Goal: Contribute content: Add original content to the website for others to see

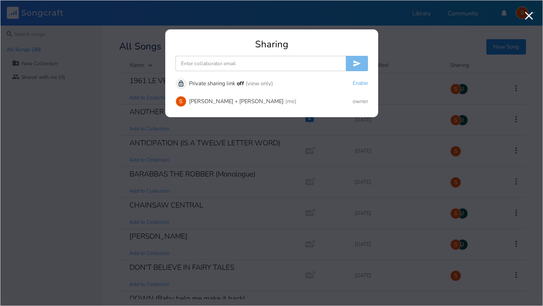
scroll to position [956, 0]
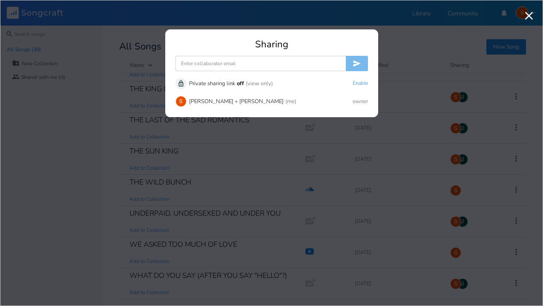
click at [191, 72] on div "Sharing Unlock Private sharing link off (view only) Enable S [PERSON_NAME] + [P…" at bounding box center [271, 79] width 213 height 78
click at [198, 61] on input at bounding box center [260, 63] width 170 height 15
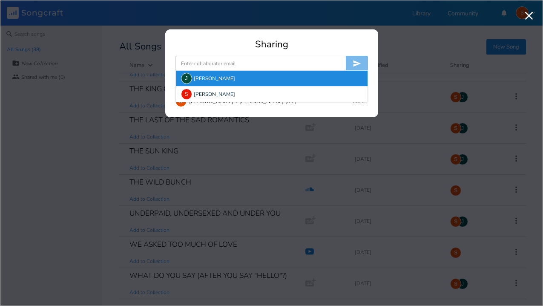
click at [202, 78] on div "J [PERSON_NAME]" at bounding box center [272, 78] width 192 height 15
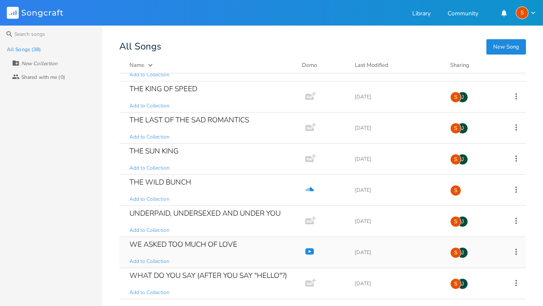
click at [305, 251] on icon "YouTube" at bounding box center [309, 251] width 9 height 9
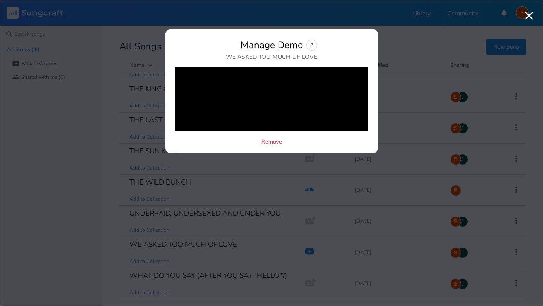
click at [530, 17] on icon "button" at bounding box center [529, 16] width 8 height 8
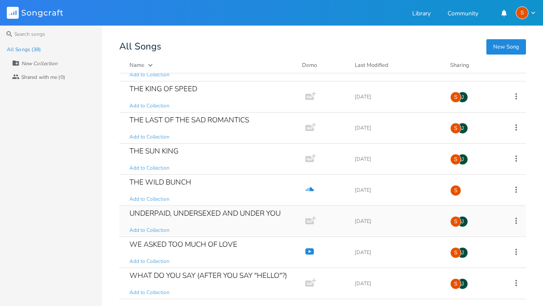
click at [228, 210] on div "UNDERPAID, UNDERSEXED AND UNDER YOU" at bounding box center [204, 213] width 151 height 7
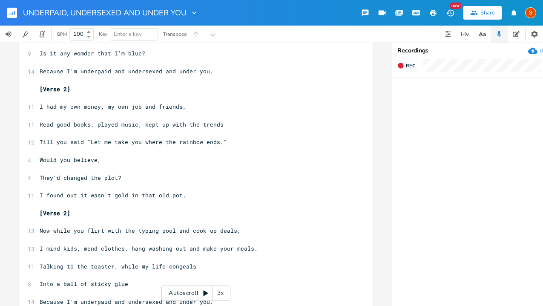
scroll to position [88, 0]
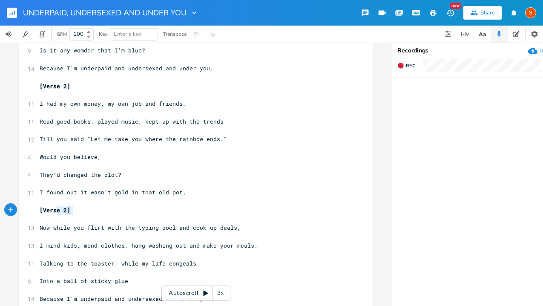
type textarea "[Verse 2]"
drag, startPoint x: 70, startPoint y: 210, endPoint x: 33, endPoint y: 209, distance: 37.1
click at [33, 209] on div "[Verse 2] x [Verse 1] ​ 10 When I first met you you had charm and wit, ​ 13 You…" at bounding box center [195, 266] width 353 height 612
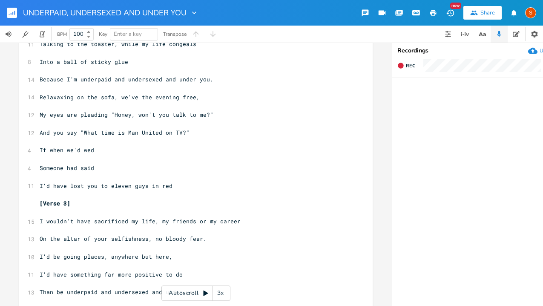
scroll to position [290, 0]
type textarea "[Verse 3]"
drag, startPoint x: 76, startPoint y: 206, endPoint x: 24, endPoint y: 201, distance: 51.7
click at [24, 201] on div "[Verse 3] x [Verse 1] ​ 10 When I first met you you had charm and wit, ​ 13 You…" at bounding box center [195, 55] width 353 height 594
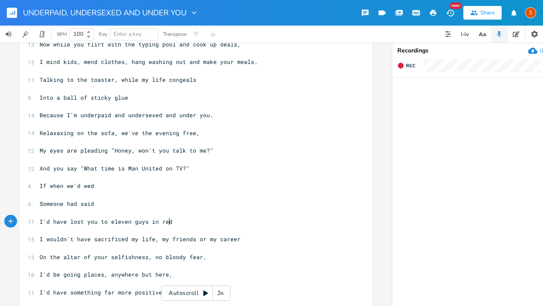
scroll to position [255, 0]
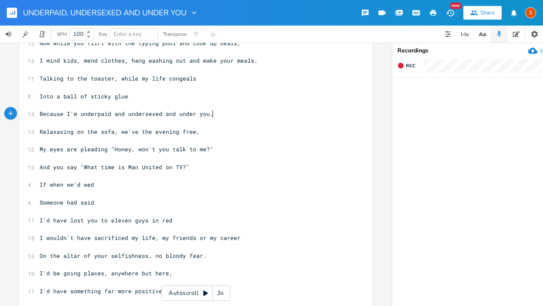
click at [212, 113] on pre "Because I'm underpaid and undersexed and under you." at bounding box center [191, 113] width 307 height 9
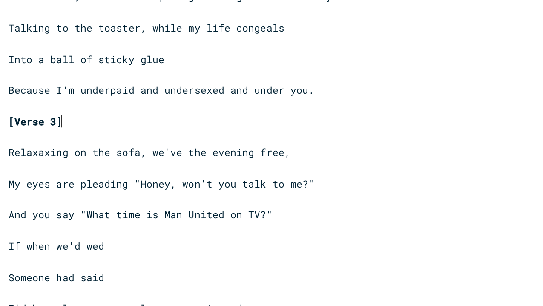
click at [64, 132] on span "[Verse 3]" at bounding box center [55, 132] width 31 height 8
type textarea "2"
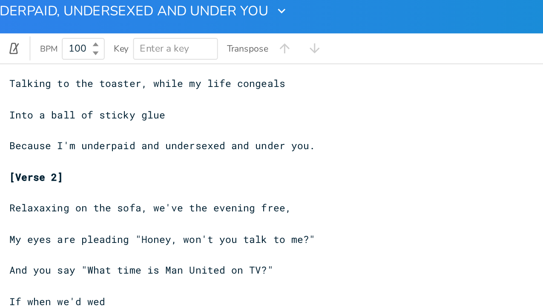
scroll to position [280, 0]
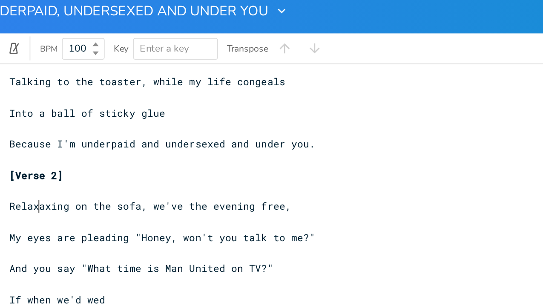
click at [53, 125] on span "Relaxaxing on the sofa, we've the evening free," at bounding box center [120, 124] width 160 height 8
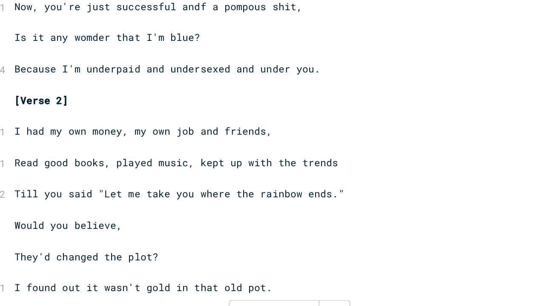
scroll to position [3, 0]
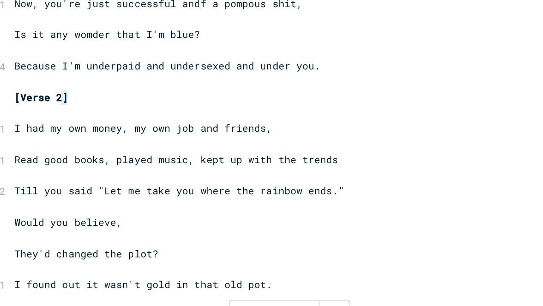
type textarea "[Verse 2]"
drag, startPoint x: 68, startPoint y: 171, endPoint x: 35, endPoint y: 169, distance: 33.3
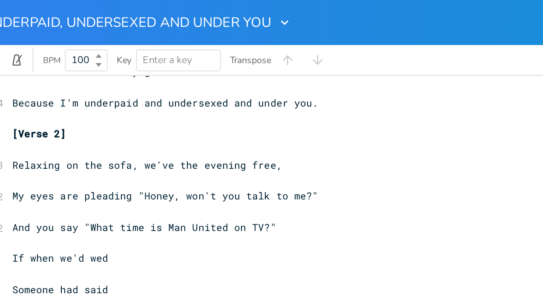
scroll to position [293, 0]
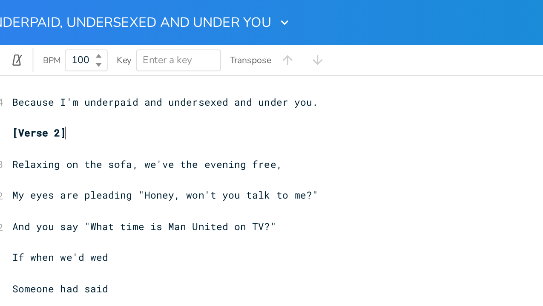
click at [70, 74] on pre "[Verse 2]" at bounding box center [191, 75] width 307 height 9
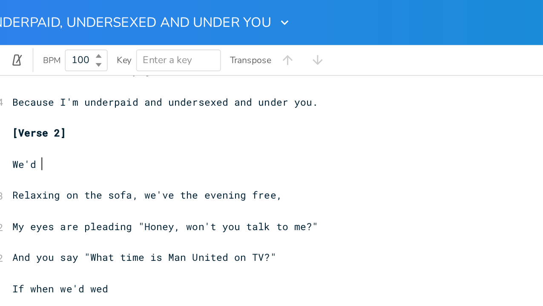
scroll to position [0, 14]
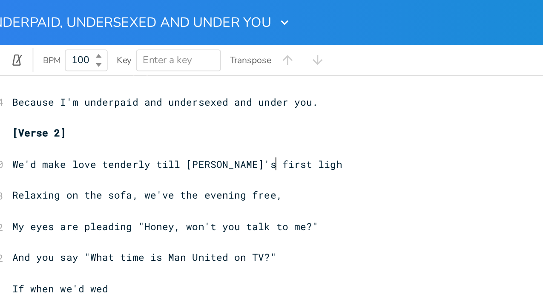
type textarea "We'd make love tenderly till [PERSON_NAME]'s first light"
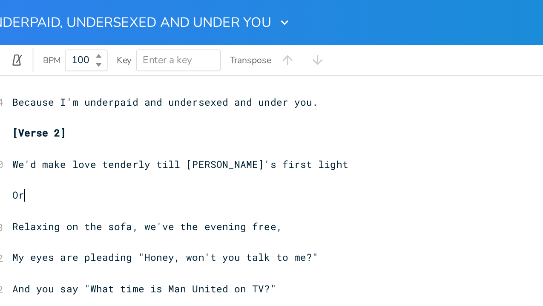
scroll to position [0, 7]
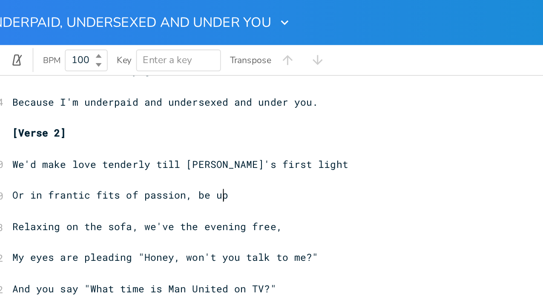
type textarea "Or in frantic fits of passion, be up"
click at [44, 112] on span "Or in frantic fits of passion, be up" at bounding box center [101, 111] width 123 height 8
type textarea ","
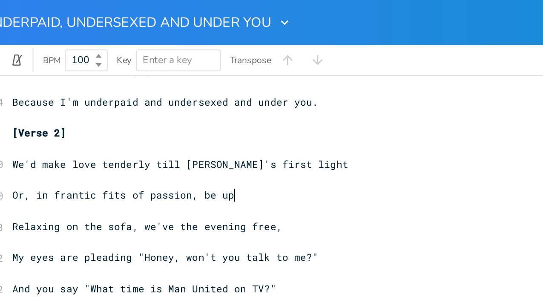
click at [166, 112] on pre "Or, in frantic fits of passion, be up" at bounding box center [191, 110] width 307 height 9
type textarea "half the night"
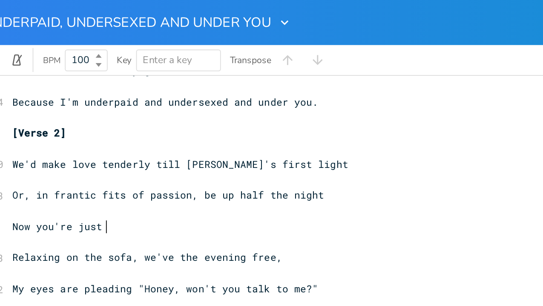
scroll to position [0, 40]
type textarea "Now you're just stree"
type textarea "ssed out"
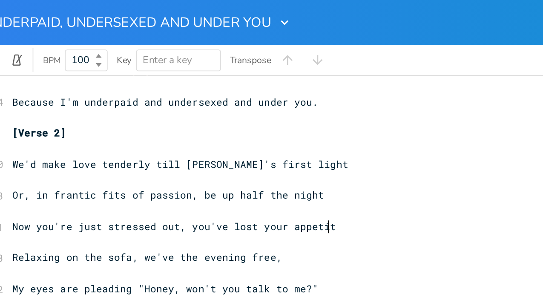
type textarea ", you've lost your appetite"
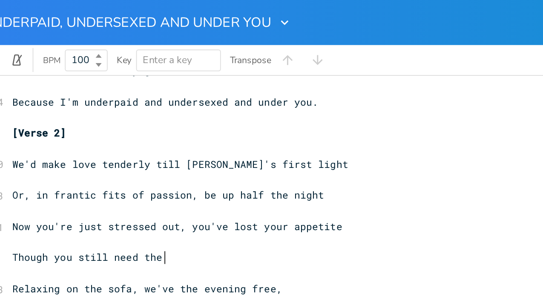
scroll to position [0, 66]
type textarea "Though you still need the occasional quick sr"
type textarea "crew"
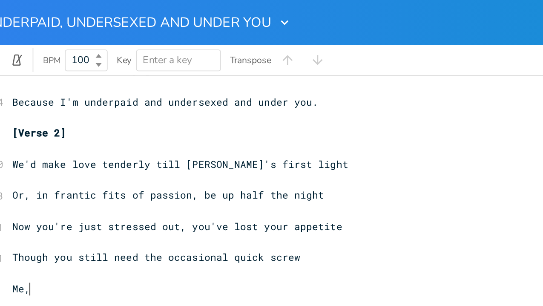
scroll to position [0, 10]
type textarea "Me, I'm"
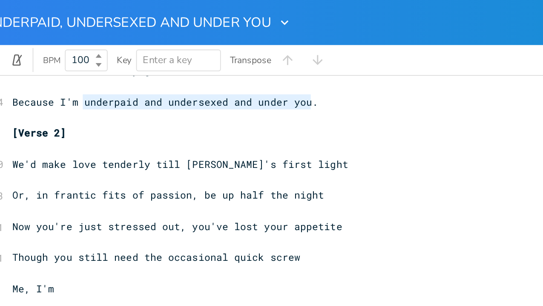
type textarea "underpaid and undersexed and under you."
drag, startPoint x: 77, startPoint y: 57, endPoint x: 208, endPoint y: 57, distance: 131.6
click at [208, 57] on span "Because I'm underpaid and undersexed and under you." at bounding box center [127, 58] width 174 height 8
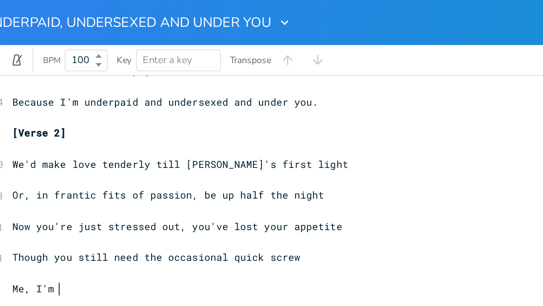
click at [70, 163] on pre "Me, I'm" at bounding box center [191, 164] width 307 height 9
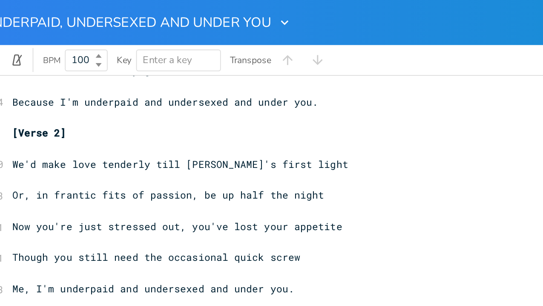
scroll to position [293, 0]
click at [140, 94] on span "We'd make love tenderly till [PERSON_NAME]'s first light" at bounding box center [135, 93] width 191 height 8
type textarea "w"
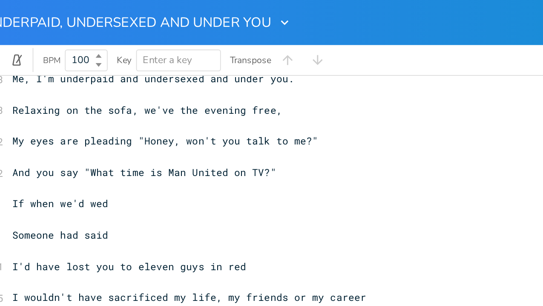
scroll to position [417, 0]
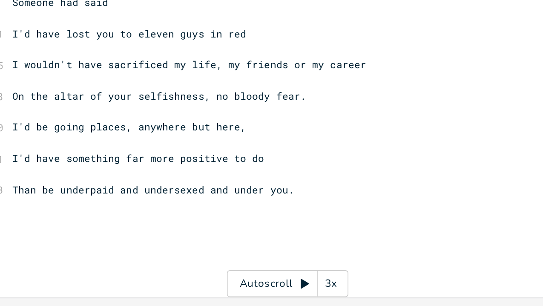
click at [195, 236] on pre "Than be underpaid and undersexed and under you." at bounding box center [191, 240] width 307 height 9
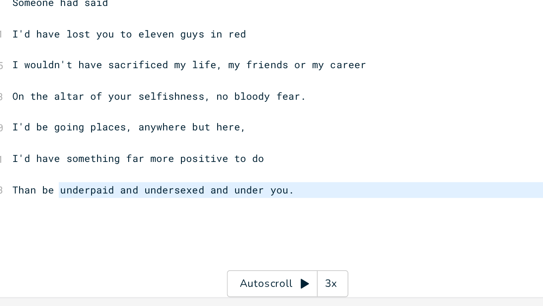
drag, startPoint x: 63, startPoint y: 233, endPoint x: 154, endPoint y: 245, distance: 91.5
type textarea "underpaid and undersexed and under you."
click at [200, 238] on pre "Than be underpaid and undersexed and under you." at bounding box center [191, 240] width 307 height 9
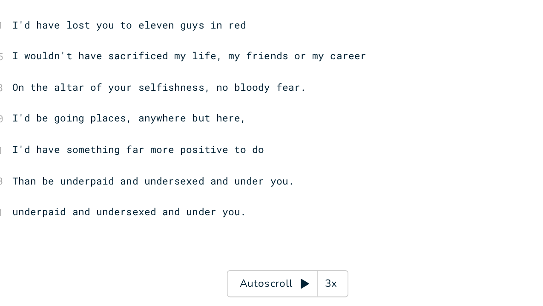
click at [40, 252] on span "underpaid and undersexed and under you." at bounding box center [106, 252] width 133 height 8
type textarea "U"
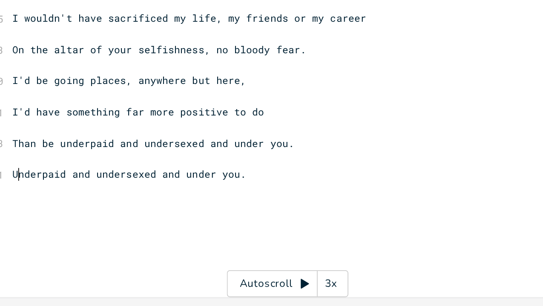
scroll to position [444, 0]
click at [164, 227] on span "Underpaid and undersexed and under you." at bounding box center [106, 231] width 133 height 8
click at [168, 227] on pre "Underpaid and undersexed and under you." at bounding box center [191, 231] width 307 height 9
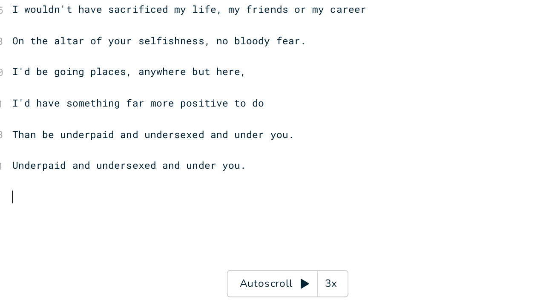
type textarea "V"
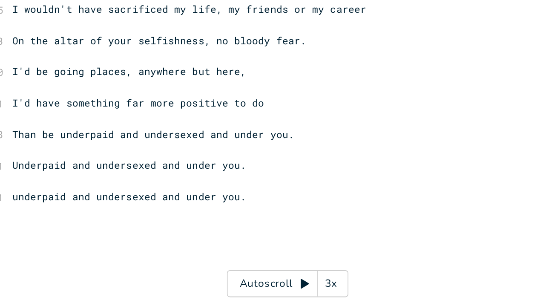
click at [40, 246] on span "underpaid and undersexed and under you." at bounding box center [106, 244] width 133 height 8
type textarea "U"
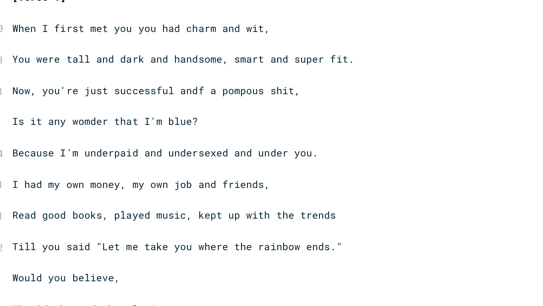
scroll to position [0, 0]
click at [143, 120] on span "Now, you're just successful andf a pompous shit," at bounding box center [122, 121] width 164 height 8
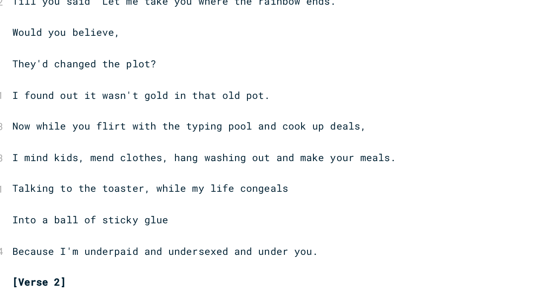
scroll to position [140, 0]
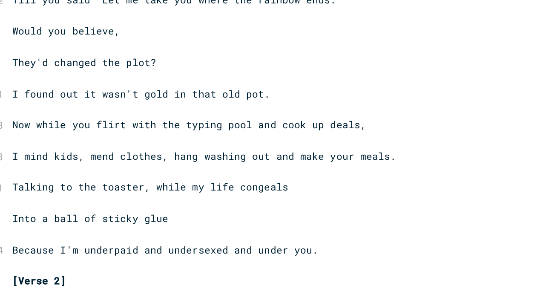
click at [95, 88] on span "Would you believe," at bounding box center [70, 87] width 61 height 8
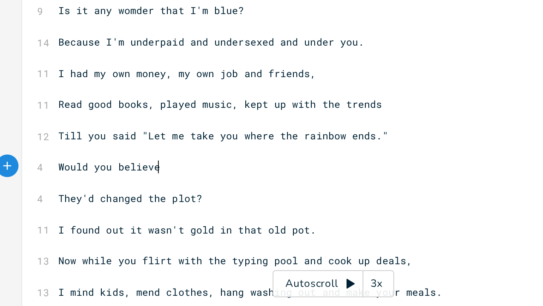
scroll to position [0, 0]
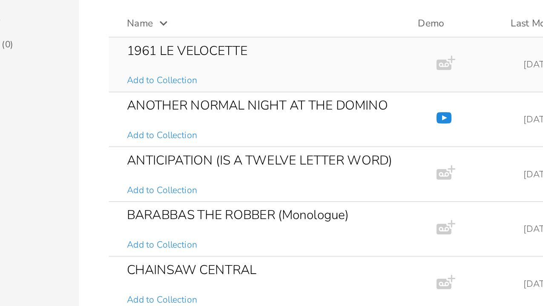
click at [179, 80] on div "1961 LE VELOCETTE" at bounding box center [163, 80] width 69 height 7
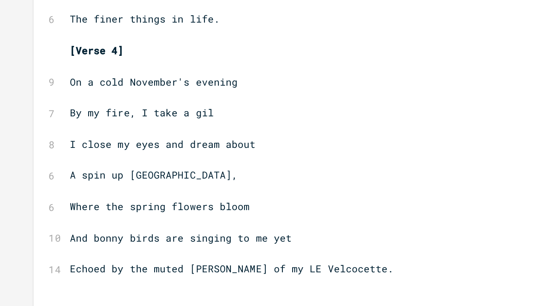
scroll to position [470, 0]
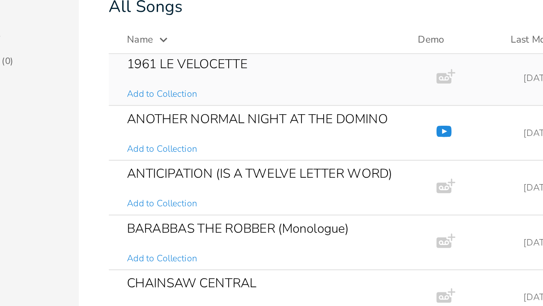
scroll to position [0, 0]
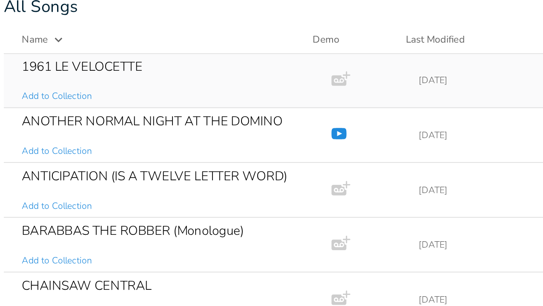
click at [183, 81] on div "1961 LE VELOCETTE" at bounding box center [163, 80] width 69 height 7
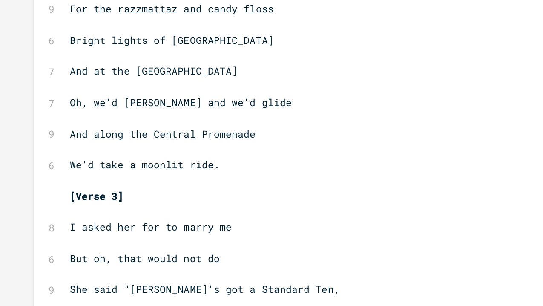
scroll to position [69, 0]
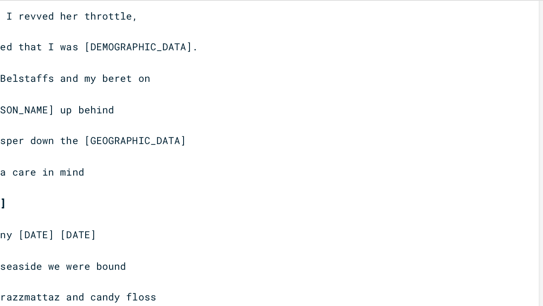
scroll to position [9, 0]
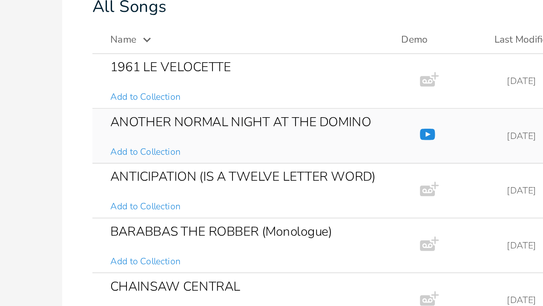
click at [192, 112] on div "ANOTHER NORMAL NIGHT AT THE DOMINO" at bounding box center [203, 111] width 148 height 7
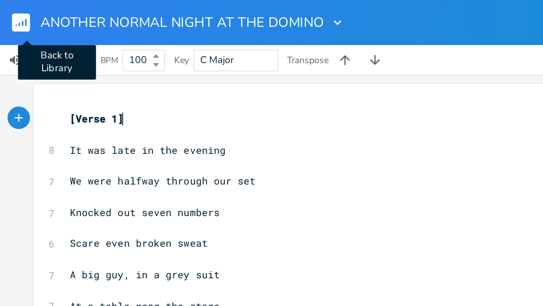
click at [13, 12] on icon "button" at bounding box center [12, 13] width 1 height 3
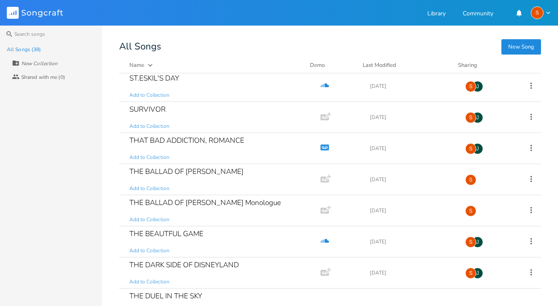
scroll to position [718, 0]
click at [210, 238] on div "THE BEAUTFUL GAME Add to Collection" at bounding box center [218, 240] width 178 height 31
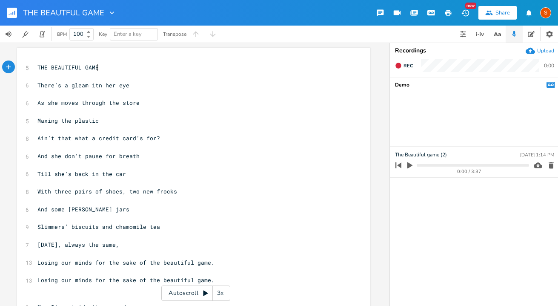
scroll to position [0, 3]
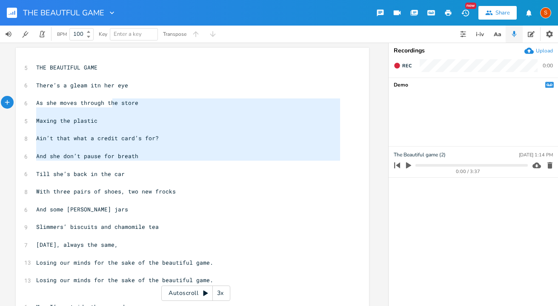
type textarea "the store Maxing the plastic Ain’t that what a credit card’s for? And she don’t…"
drag, startPoint x: 146, startPoint y: 162, endPoint x: 101, endPoint y: 96, distance: 80.0
click at [92, 83] on span "There’s a gleam itn her eye" at bounding box center [82, 85] width 92 height 8
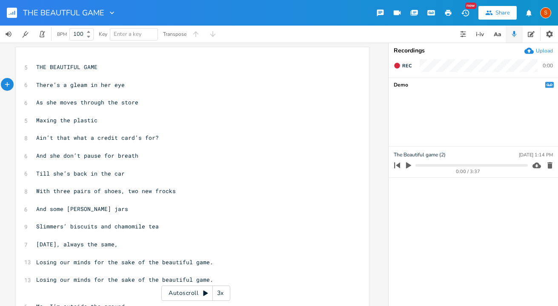
scroll to position [1, 0]
click at [411, 164] on icon "button" at bounding box center [409, 165] width 8 height 8
click at [411, 164] on icon "button" at bounding box center [408, 165] width 7 height 7
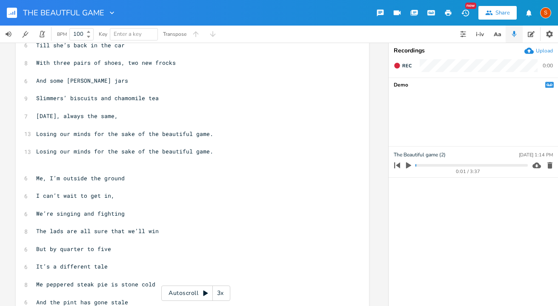
scroll to position [131, 0]
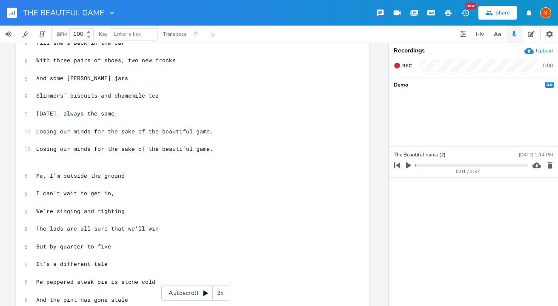
drag, startPoint x: 483, startPoint y: 215, endPoint x: 347, endPoint y: 169, distance: 143.8
click at [426, 197] on ul "The Beautiful game (2) [DATE] 1:14 PM 0:01 / 3:37" at bounding box center [474, 226] width 170 height 159
click at [408, 164] on icon "button" at bounding box center [408, 165] width 5 height 6
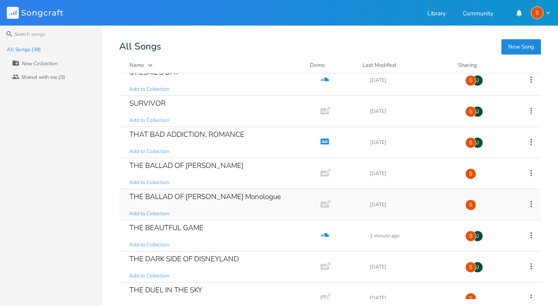
scroll to position [724, 0]
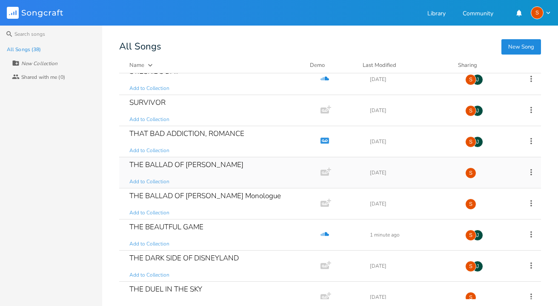
click at [467, 172] on div "S" at bounding box center [470, 172] width 11 height 11
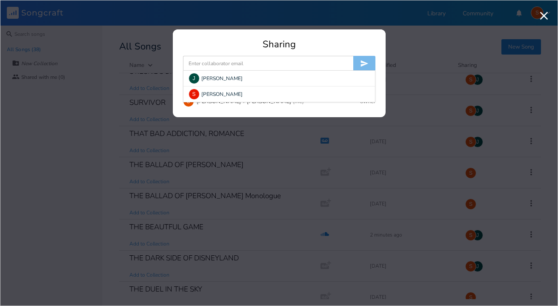
click at [215, 61] on input at bounding box center [268, 63] width 170 height 15
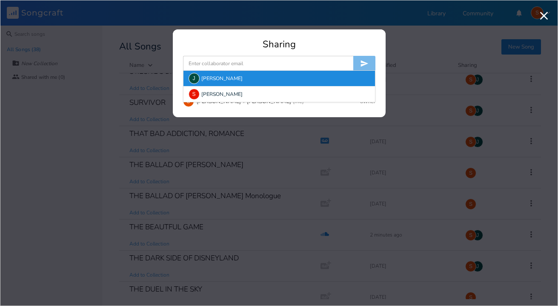
click at [208, 78] on div "J [PERSON_NAME]" at bounding box center [280, 78] width 192 height 15
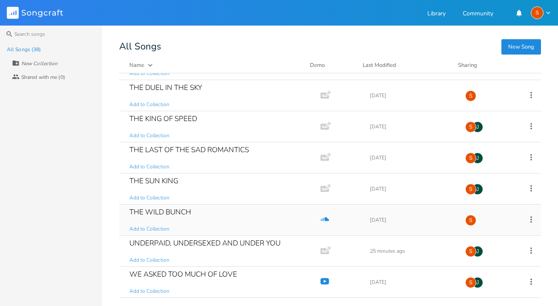
scroll to position [956, 0]
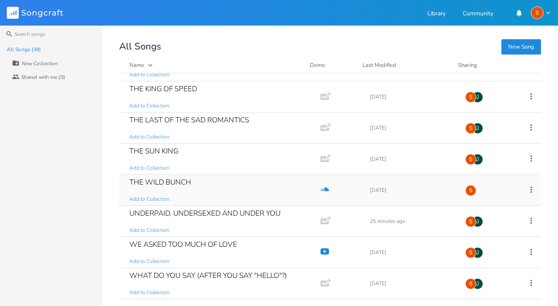
click at [466, 191] on div "S" at bounding box center [470, 190] width 11 height 11
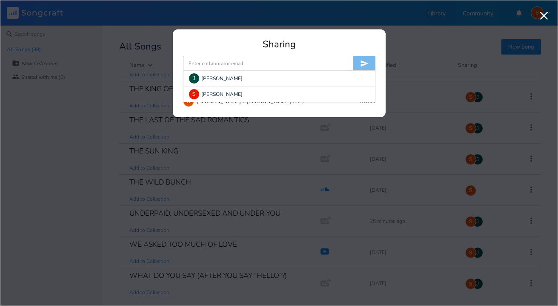
click at [306, 70] on form "J [PERSON_NAME] O S [PERSON_NAME]" at bounding box center [279, 63] width 192 height 15
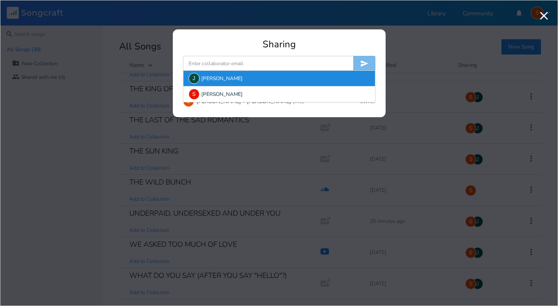
click at [218, 76] on div "J [PERSON_NAME]" at bounding box center [280, 78] width 192 height 15
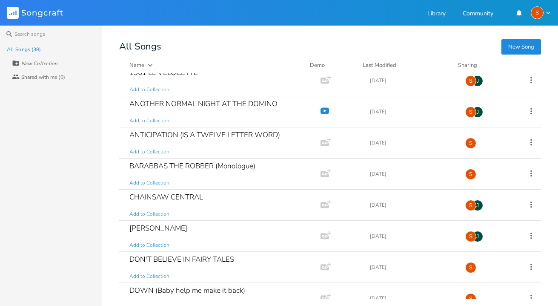
scroll to position [0, 0]
